Goal: Check status: Check status

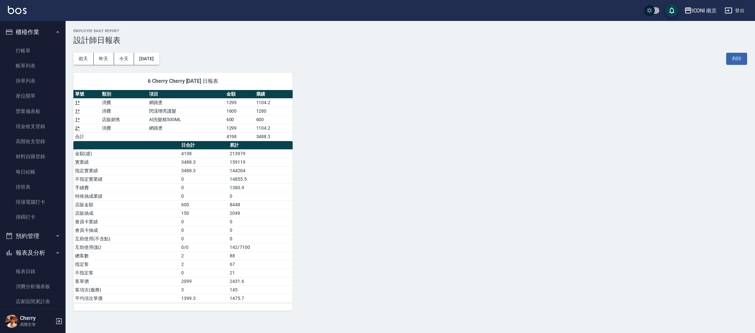
scroll to position [294, 0]
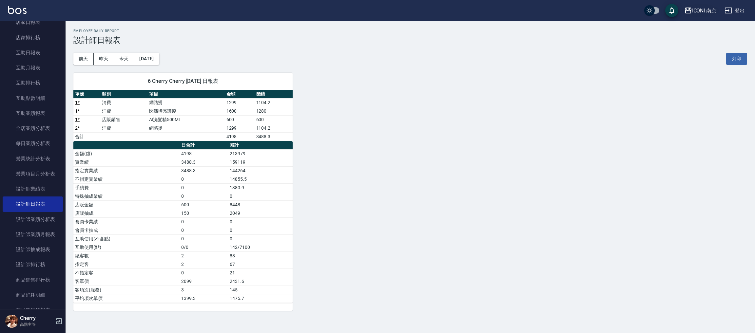
click at [706, 6] on button "ICONI 南京" at bounding box center [700, 10] width 38 height 13
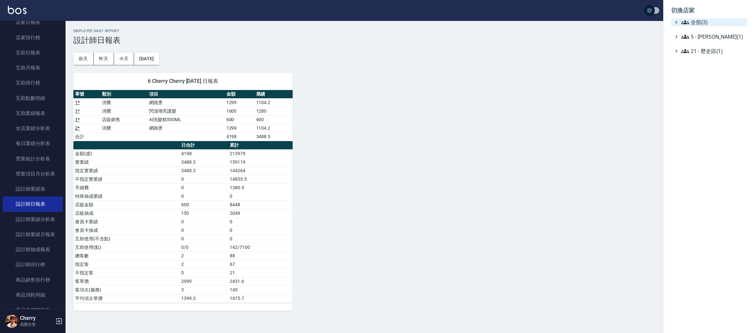
click at [699, 22] on span "全部(3)" at bounding box center [712, 22] width 63 height 8
click at [695, 40] on span "PS23" at bounding box center [712, 41] width 64 height 8
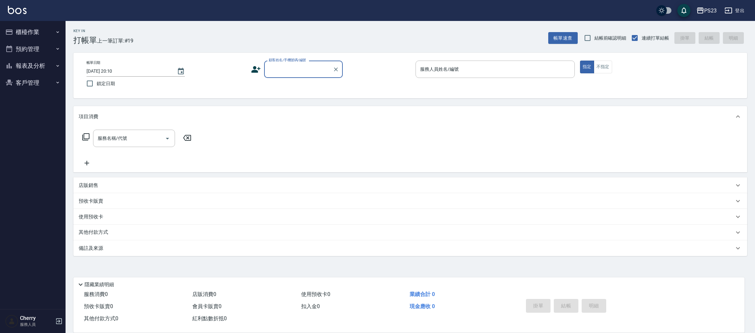
click at [40, 66] on button "報表及分析" at bounding box center [33, 65] width 60 height 17
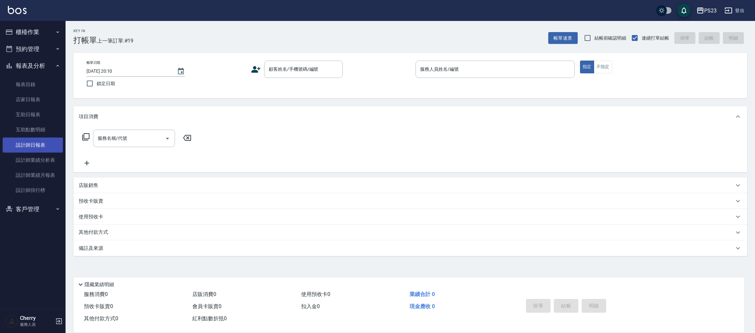
click at [38, 146] on link "設計師日報表" at bounding box center [33, 145] width 60 height 15
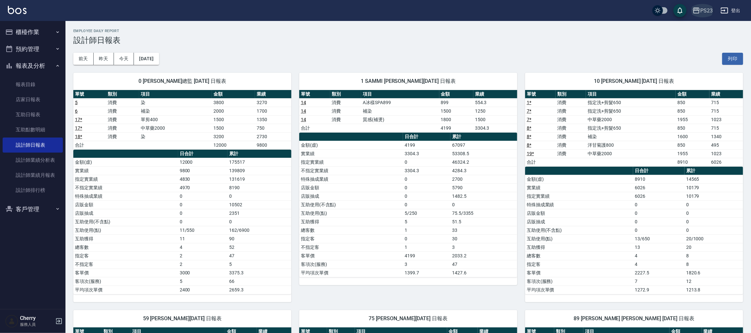
click at [704, 10] on div "PS23" at bounding box center [707, 11] width 12 height 8
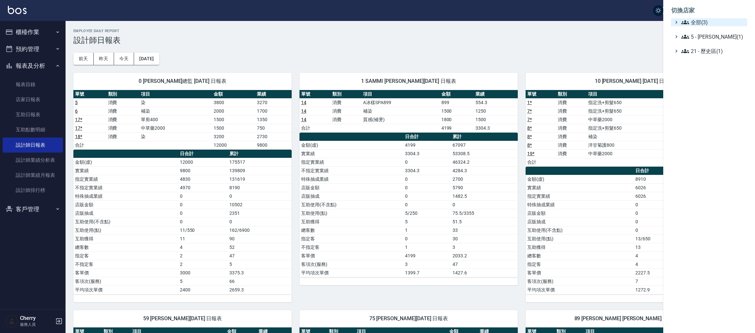
click at [697, 23] on span "全部(3)" at bounding box center [712, 22] width 63 height 8
click at [695, 28] on span "ICONI 南京" at bounding box center [712, 30] width 64 height 8
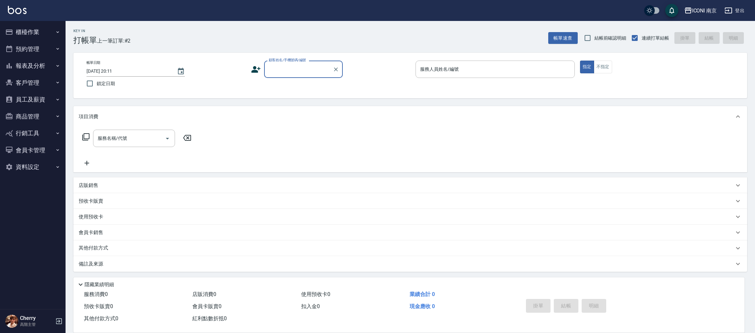
click at [42, 61] on button "報表及分析" at bounding box center [33, 65] width 60 height 17
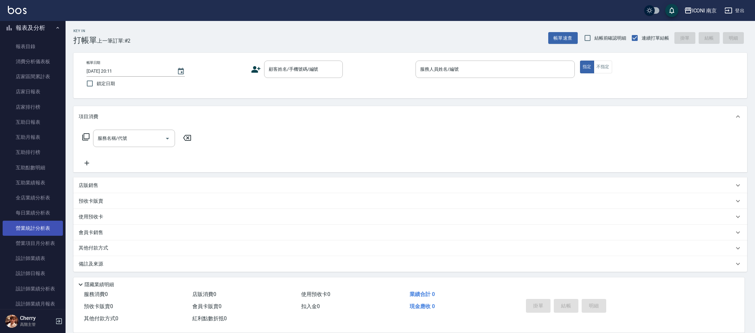
scroll to position [98, 0]
click at [36, 215] on link "設計師日報表" at bounding box center [33, 213] width 60 height 15
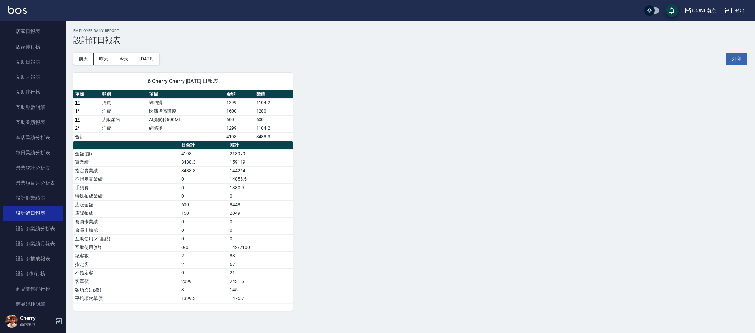
click at [159, 64] on button "[DATE]" at bounding box center [146, 59] width 25 height 12
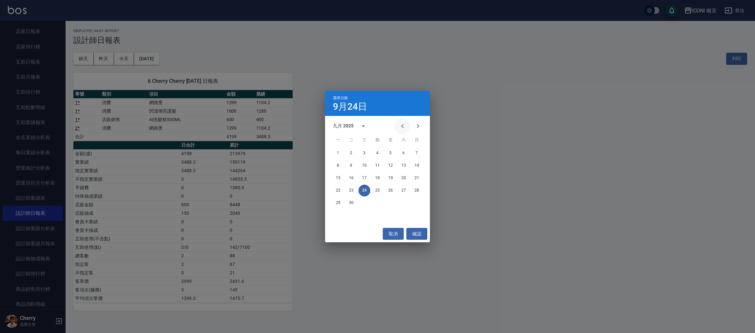
click at [400, 126] on icon "Previous month" at bounding box center [402, 126] width 8 height 8
click at [412, 191] on button "24" at bounding box center [417, 191] width 12 height 12
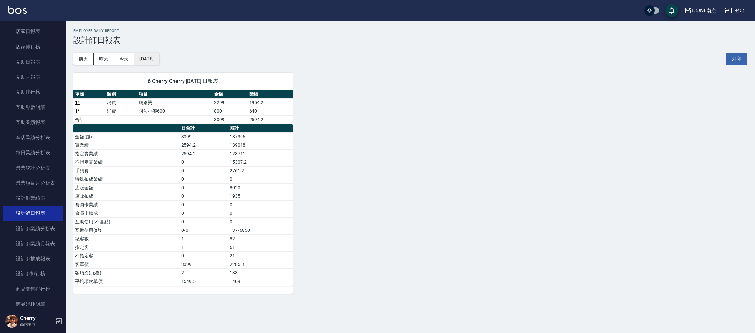
click at [157, 64] on button "[DATE]" at bounding box center [146, 59] width 25 height 12
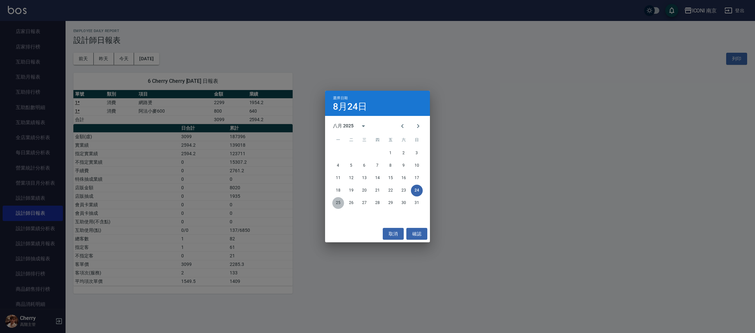
click at [339, 203] on button "25" at bounding box center [338, 203] width 12 height 12
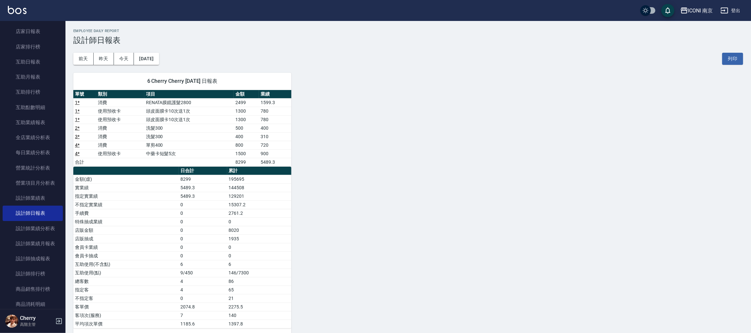
click at [328, 77] on div "6 Cherry Cherry [DATE] 日報表 單號 類別 項目 金額 業績 1 * 消費 RENATA膜鏡護髮2800 2499 1599.3 1 *…" at bounding box center [405, 201] width 678 height 272
click at [159, 63] on button "[DATE]" at bounding box center [146, 59] width 25 height 12
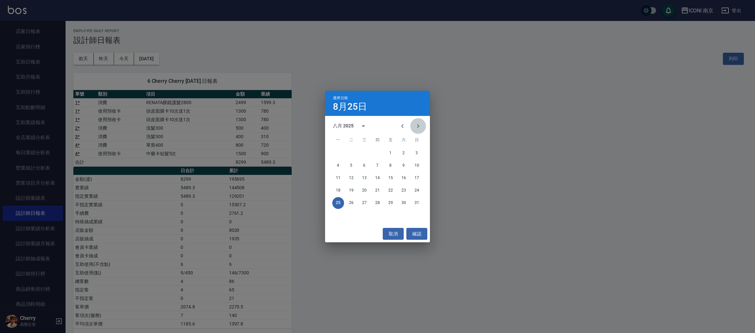
click at [417, 129] on icon "Next month" at bounding box center [418, 126] width 8 height 8
click at [406, 124] on icon "Previous month" at bounding box center [402, 126] width 8 height 8
click at [365, 201] on button "27" at bounding box center [364, 203] width 12 height 12
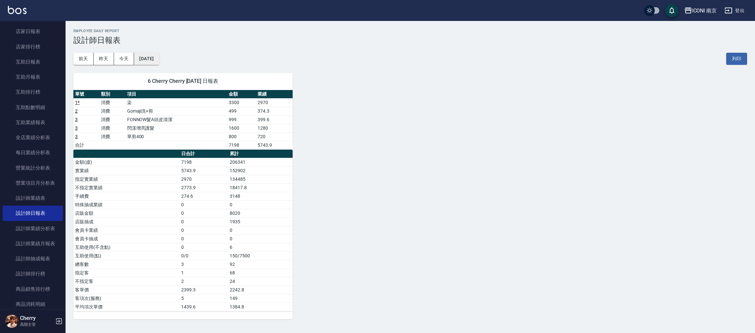
click at [157, 63] on button "[DATE]" at bounding box center [146, 59] width 25 height 12
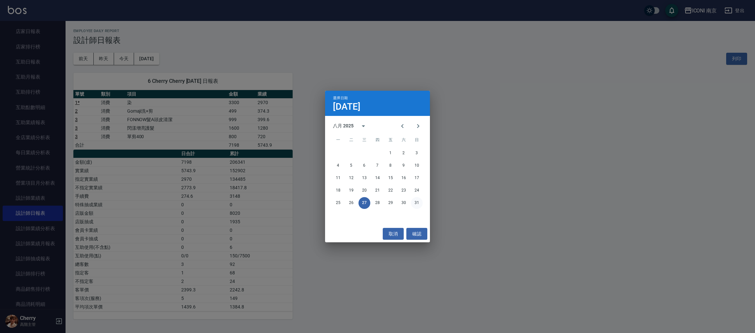
click at [414, 201] on button "31" at bounding box center [417, 203] width 12 height 12
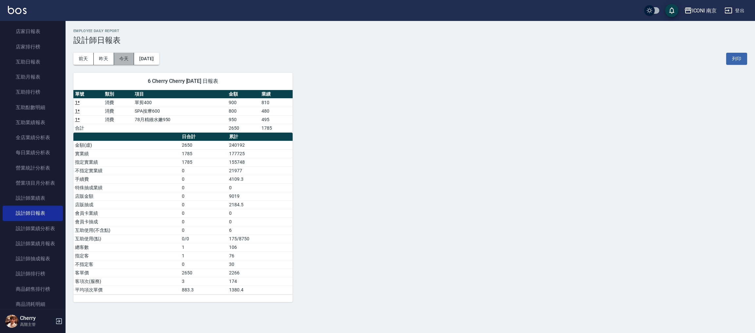
click at [123, 60] on button "今天" at bounding box center [124, 59] width 20 height 12
